Goal: Transaction & Acquisition: Download file/media

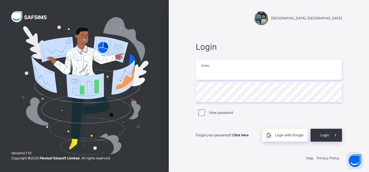
click at [206, 72] on input "email" at bounding box center [269, 70] width 146 height 20
type input "**********"
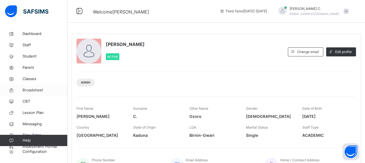
click at [22, 90] on icon at bounding box center [11, 90] width 23 height 4
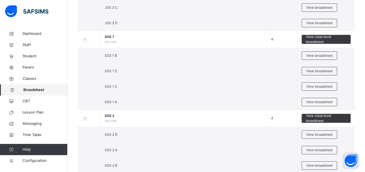
scroll to position [679, 0]
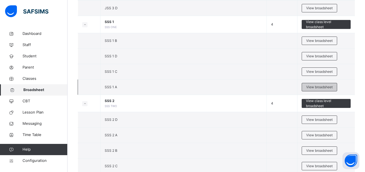
click at [315, 87] on span "View broadsheet" at bounding box center [319, 87] width 26 height 5
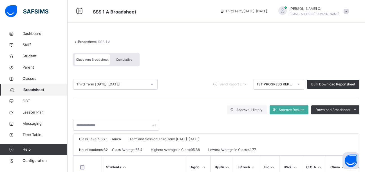
click at [300, 86] on icon at bounding box center [298, 85] width 3 height 6
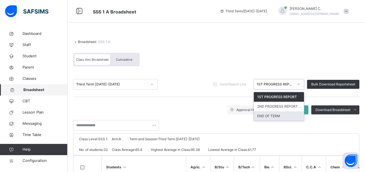
click at [288, 119] on div "END OF TERM" at bounding box center [279, 117] width 50 height 10
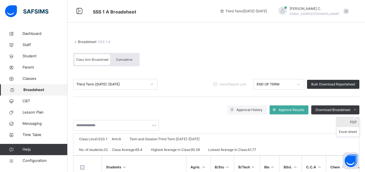
click at [359, 122] on li "PDF" at bounding box center [348, 123] width 23 height 10
click at [24, 90] on span "Broadsheet" at bounding box center [45, 90] width 44 height 6
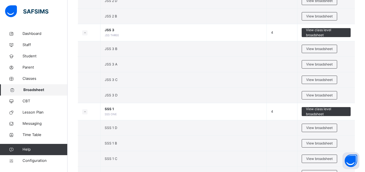
scroll to position [617, 0]
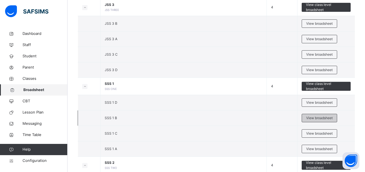
click at [317, 118] on span "View broadsheet" at bounding box center [319, 118] width 26 height 5
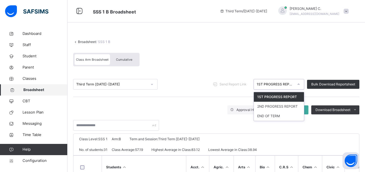
click at [300, 86] on icon at bounding box center [298, 85] width 3 height 6
click at [284, 117] on div "END OF TERM" at bounding box center [279, 117] width 50 height 10
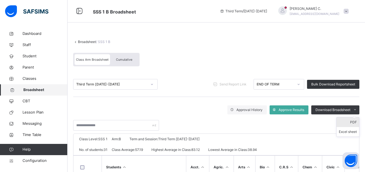
click at [358, 123] on li "PDF" at bounding box center [348, 123] width 23 height 10
click at [35, 92] on span "Broadsheet" at bounding box center [45, 90] width 44 height 6
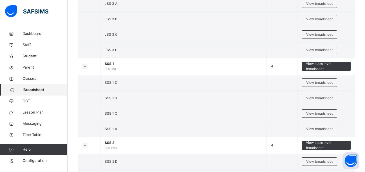
scroll to position [665, 0]
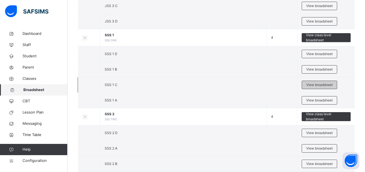
click at [322, 84] on span "View broadsheet" at bounding box center [319, 85] width 26 height 5
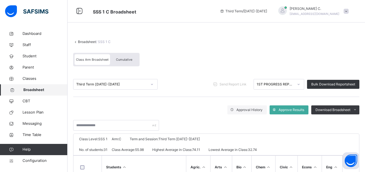
click at [300, 85] on icon at bounding box center [298, 85] width 3 height 6
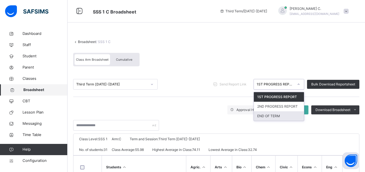
click at [281, 116] on div "END OF TERM" at bounding box center [279, 117] width 50 height 10
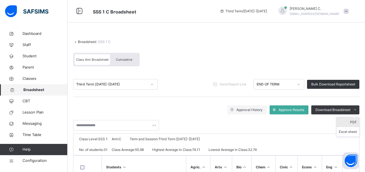
click at [356, 121] on li "PDF" at bounding box center [348, 123] width 23 height 10
click at [33, 92] on span "Broadsheet" at bounding box center [45, 90] width 44 height 6
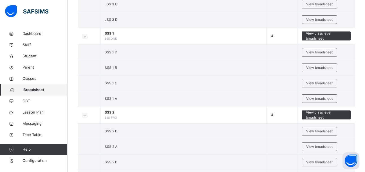
scroll to position [679, 0]
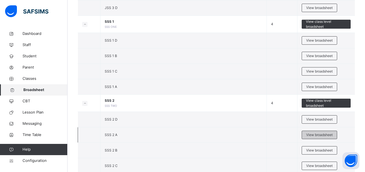
click at [333, 133] on span "View broadsheet" at bounding box center [319, 135] width 26 height 5
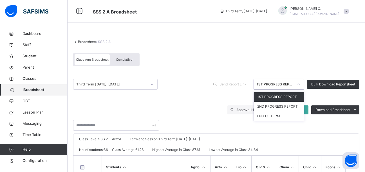
click at [300, 84] on icon at bounding box center [298, 85] width 3 height 6
click at [276, 117] on div "END OF TERM" at bounding box center [279, 117] width 50 height 10
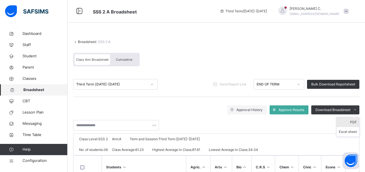
click at [358, 122] on li "PDF" at bounding box center [348, 123] width 23 height 10
click at [54, 94] on link "Broadsheet" at bounding box center [34, 89] width 68 height 11
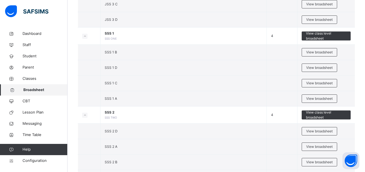
scroll to position [671, 0]
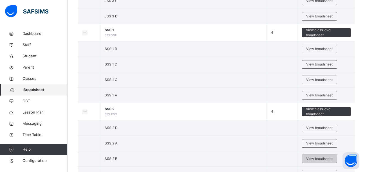
click at [320, 158] on span "View broadsheet" at bounding box center [319, 159] width 26 height 5
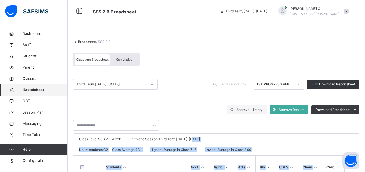
drag, startPoint x: 320, startPoint y: 158, endPoint x: 302, endPoint y: 138, distance: 26.9
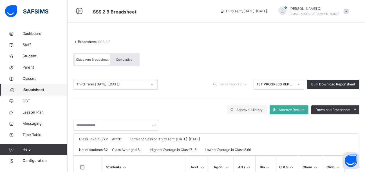
click at [241, 57] on div "Class Arm Broadsheet Cumulative" at bounding box center [216, 61] width 286 height 22
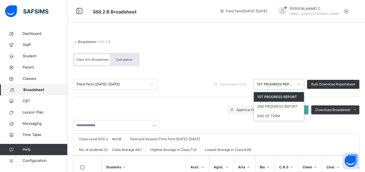
click at [304, 85] on div at bounding box center [299, 84] width 10 height 9
click at [287, 119] on div "END OF TERM" at bounding box center [279, 117] width 50 height 10
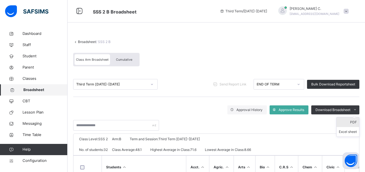
click at [357, 121] on li "PDF" at bounding box center [348, 123] width 23 height 10
click at [42, 92] on span "Broadsheet" at bounding box center [45, 90] width 44 height 6
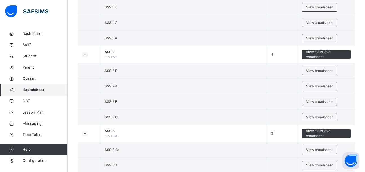
scroll to position [738, 0]
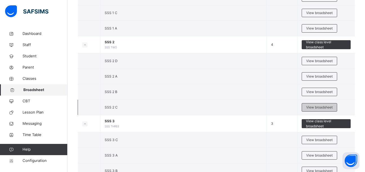
click at [325, 106] on span "View broadsheet" at bounding box center [319, 107] width 26 height 5
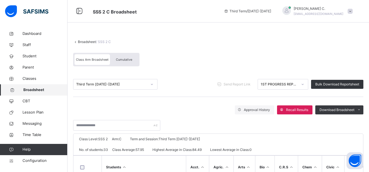
click at [325, 106] on div "Download Broadsheet" at bounding box center [340, 110] width 48 height 9
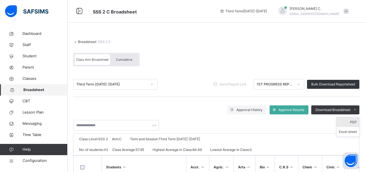
click at [359, 121] on li "PDF" at bounding box center [348, 123] width 23 height 10
